Goal: Task Accomplishment & Management: Manage account settings

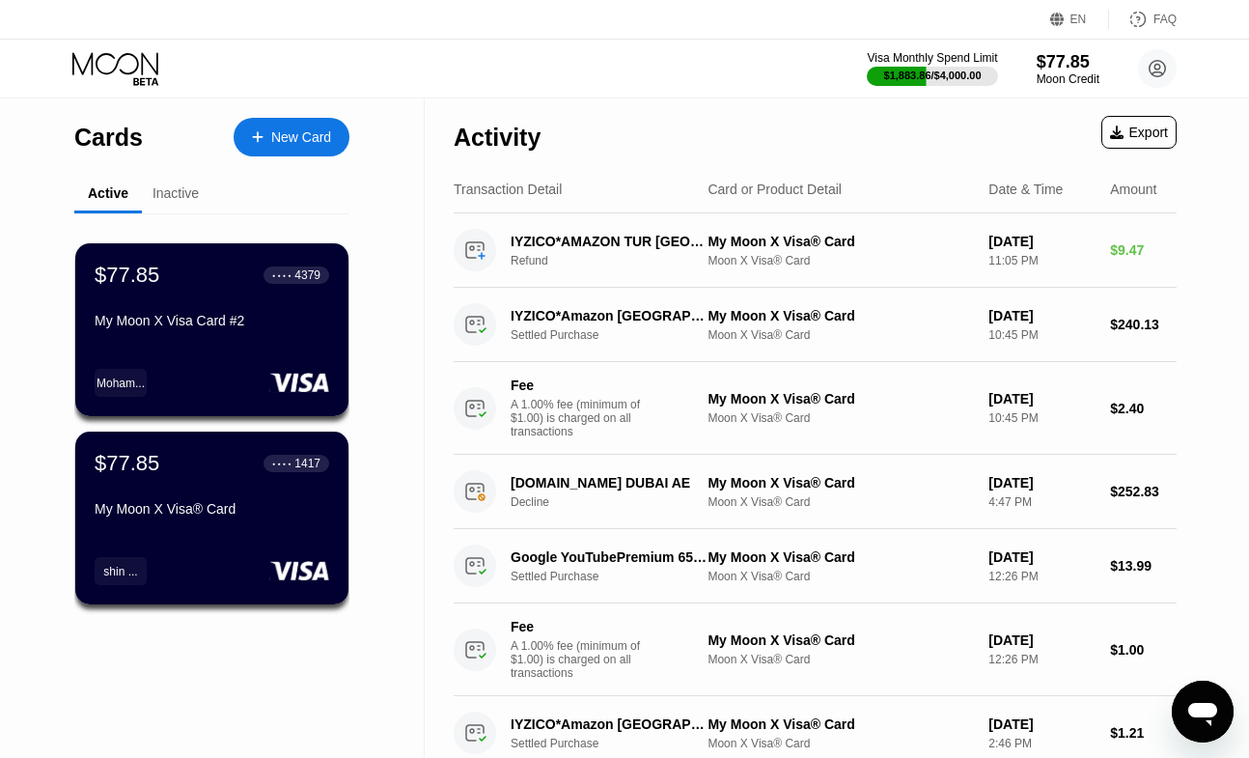
click at [1057, 74] on div "Moon Credit" at bounding box center [1068, 79] width 65 height 14
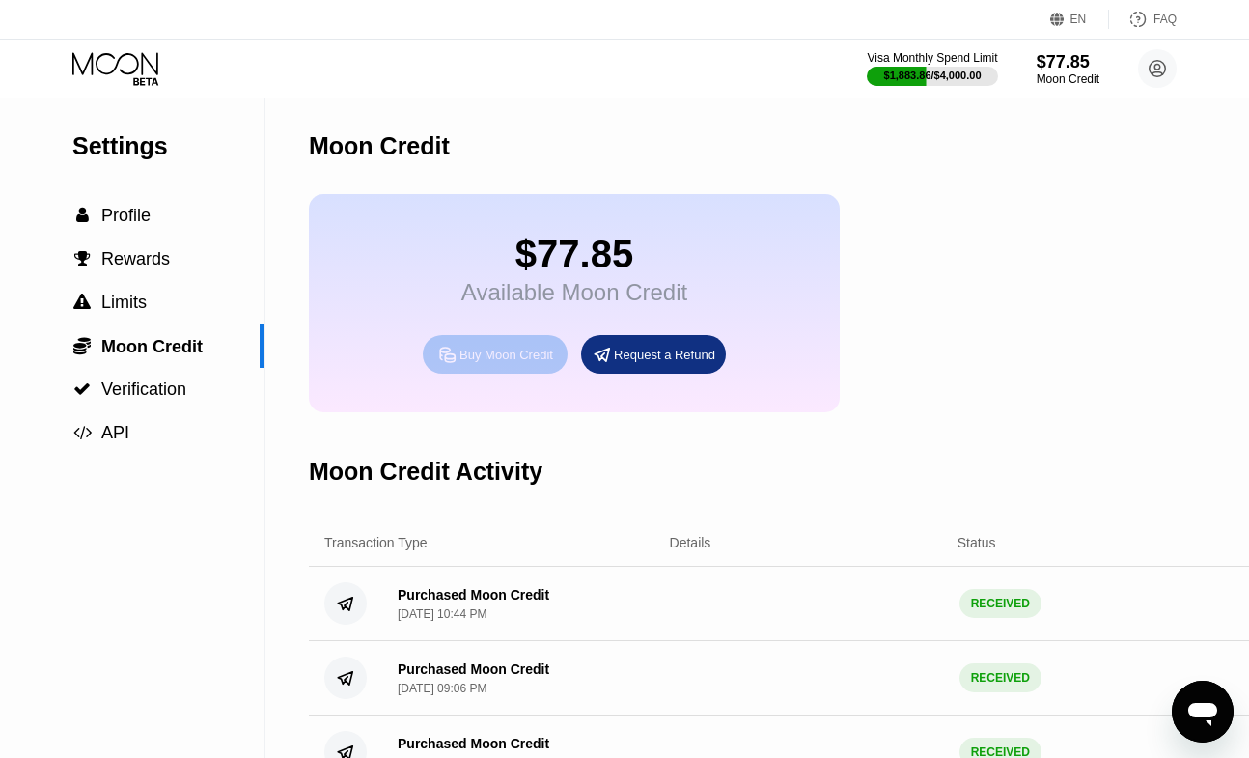
click at [509, 363] on div "Buy Moon Credit" at bounding box center [507, 355] width 94 height 16
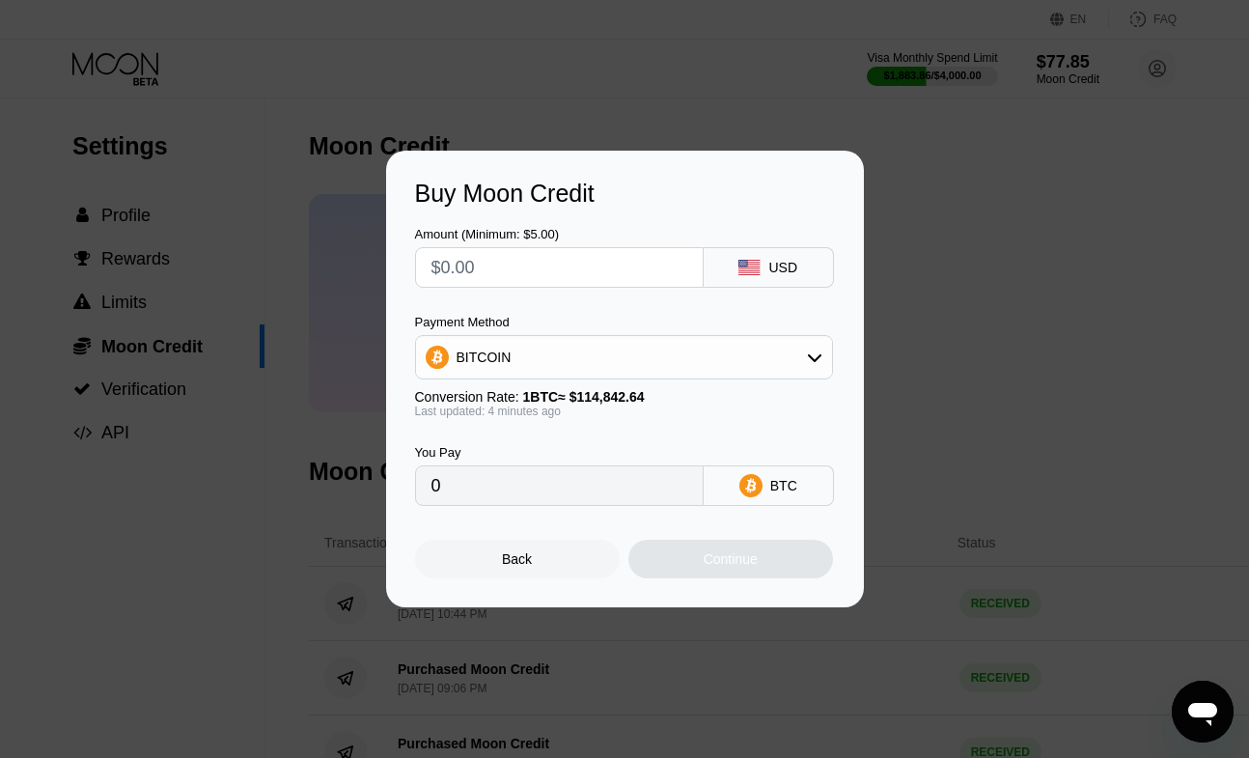
click at [529, 274] on input "text" at bounding box center [560, 267] width 256 height 39
type input "$111"
type input "0.00096637"
type input "$111"
click at [744, 567] on div "Continue" at bounding box center [731, 558] width 54 height 15
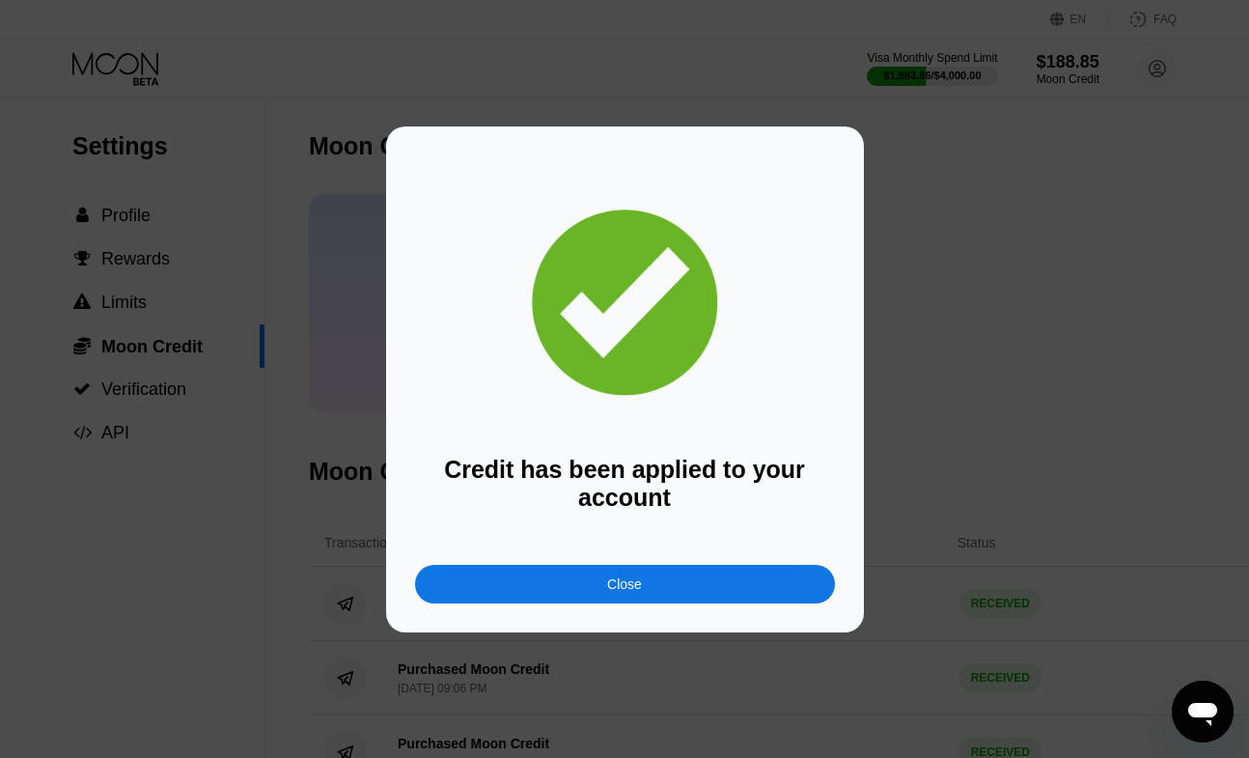
click at [744, 567] on div "Close" at bounding box center [625, 584] width 420 height 39
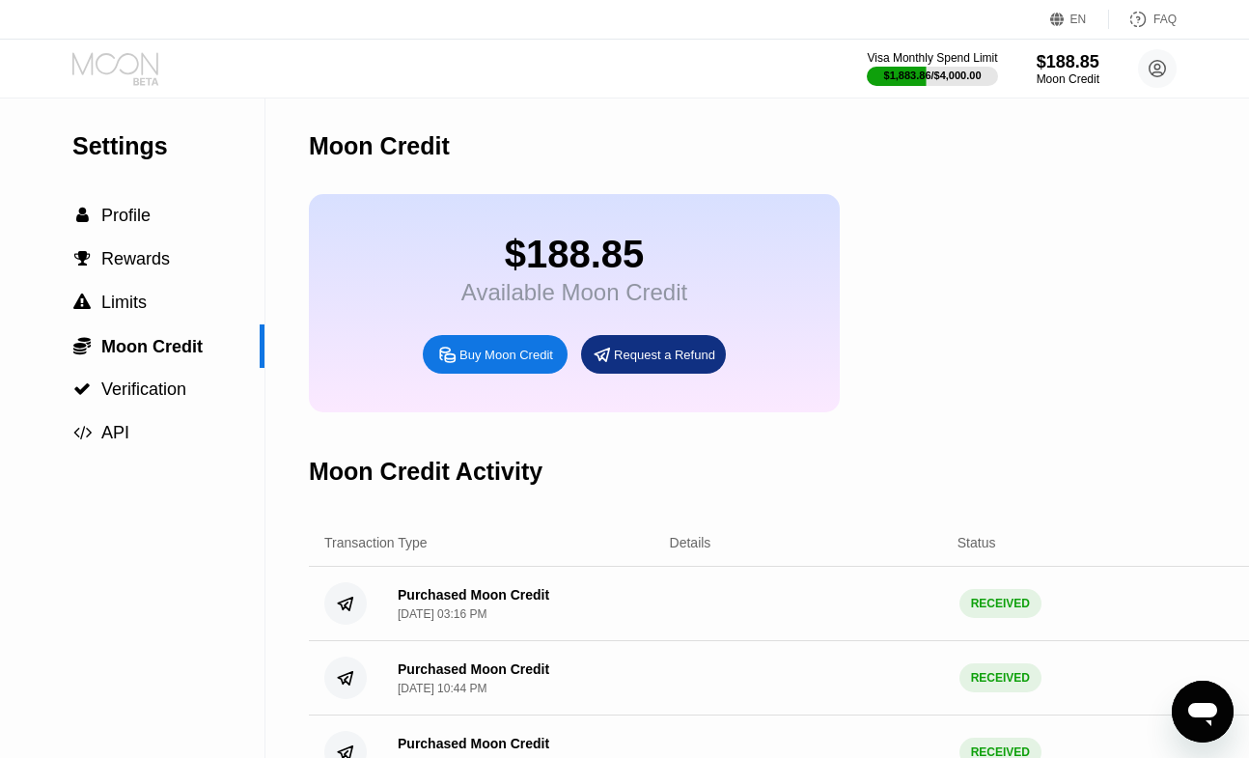
click at [144, 72] on icon at bounding box center [117, 69] width 90 height 34
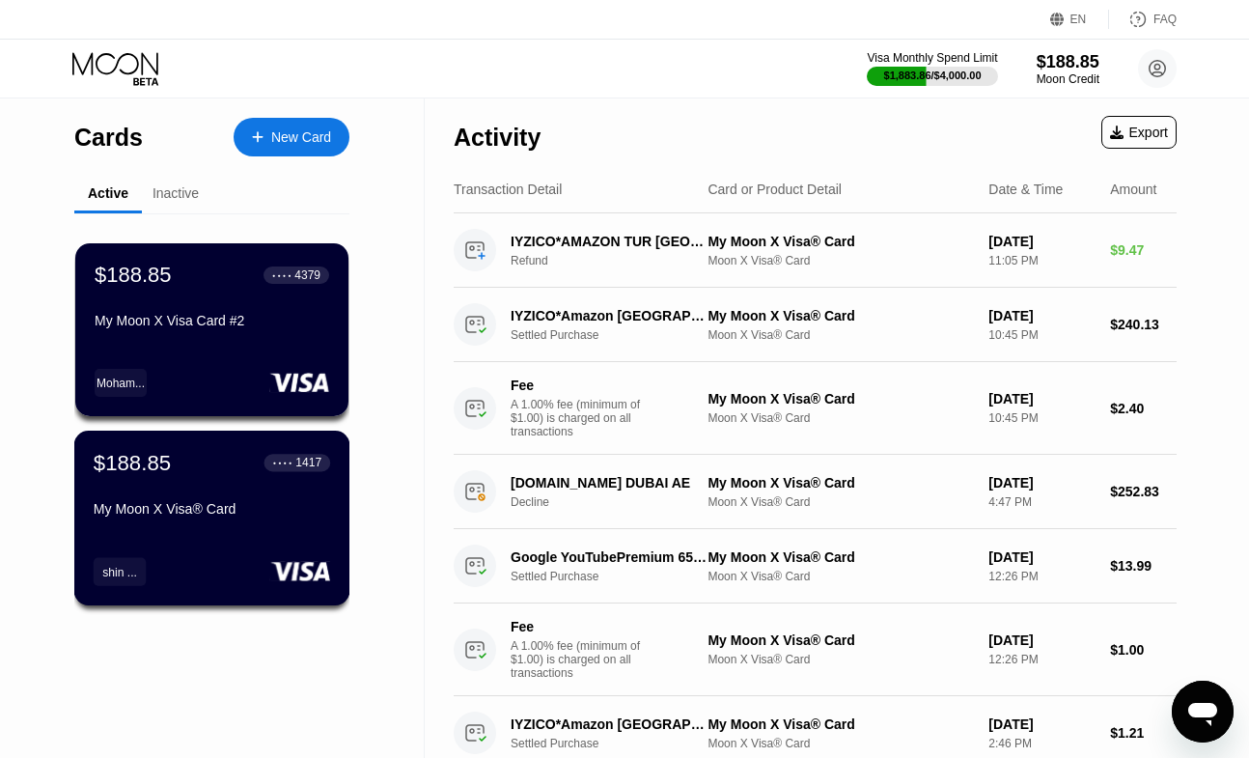
click at [265, 487] on div "$188.85 ● ● ● ● 1417 My Moon X Visa® Card" at bounding box center [212, 487] width 237 height 74
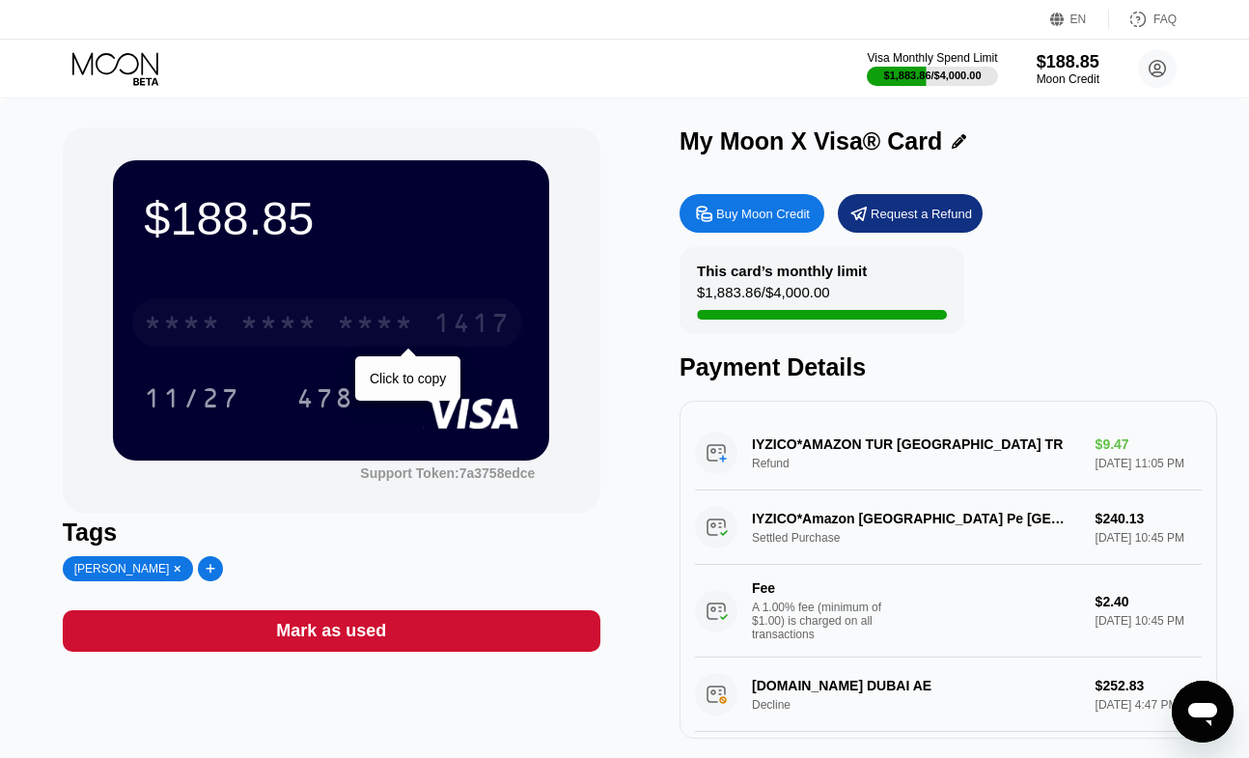
click at [475, 328] on div "1417" at bounding box center [471, 325] width 77 height 31
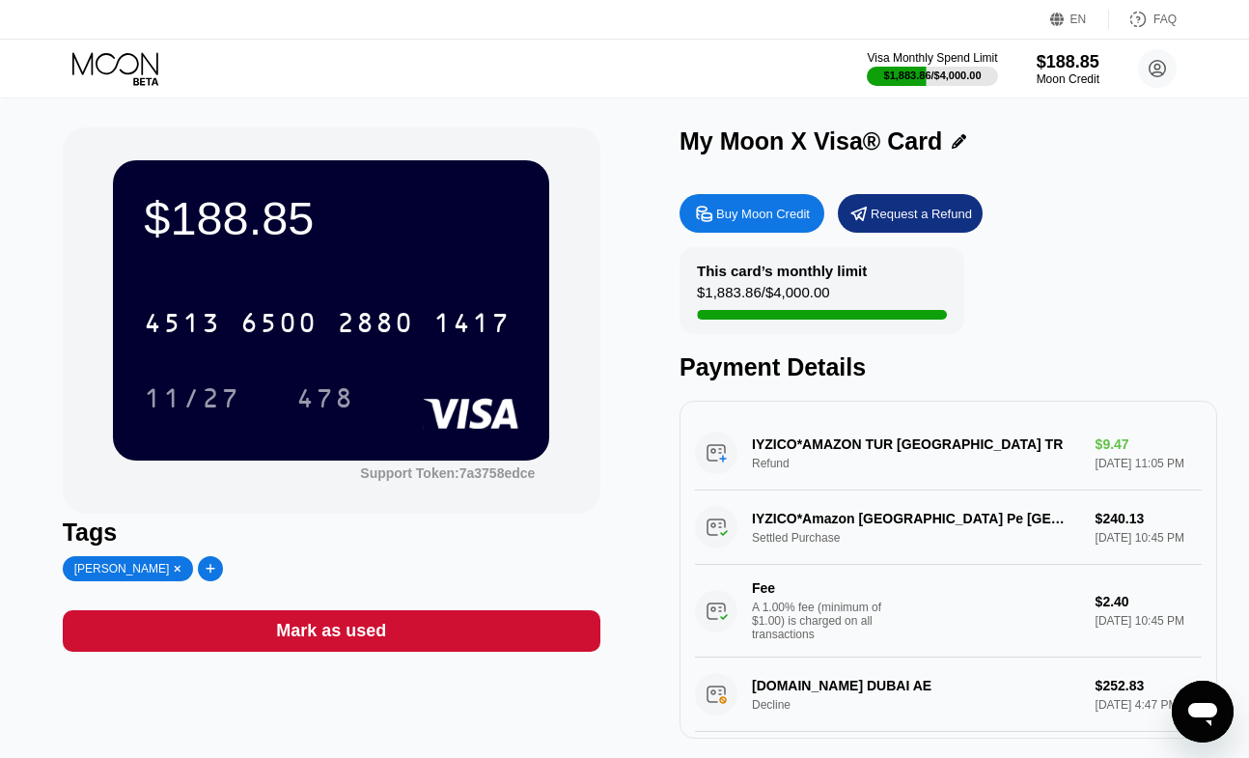
click at [486, 724] on div "$188.85 4513 6500 2880 1417 11/27 478 Support Token: 7a3758edce Tags shin shin …" at bounding box center [332, 432] width 538 height 611
click at [322, 410] on div "478" at bounding box center [325, 400] width 58 height 31
click at [95, 46] on div "Visa Monthly Spend Limit $1,883.86 / $4,000.00 $188.85 Moon Credit Anile kahni …" at bounding box center [624, 69] width 1249 height 58
click at [97, 69] on icon at bounding box center [115, 63] width 86 height 22
